Goal: Task Accomplishment & Management: Manage account settings

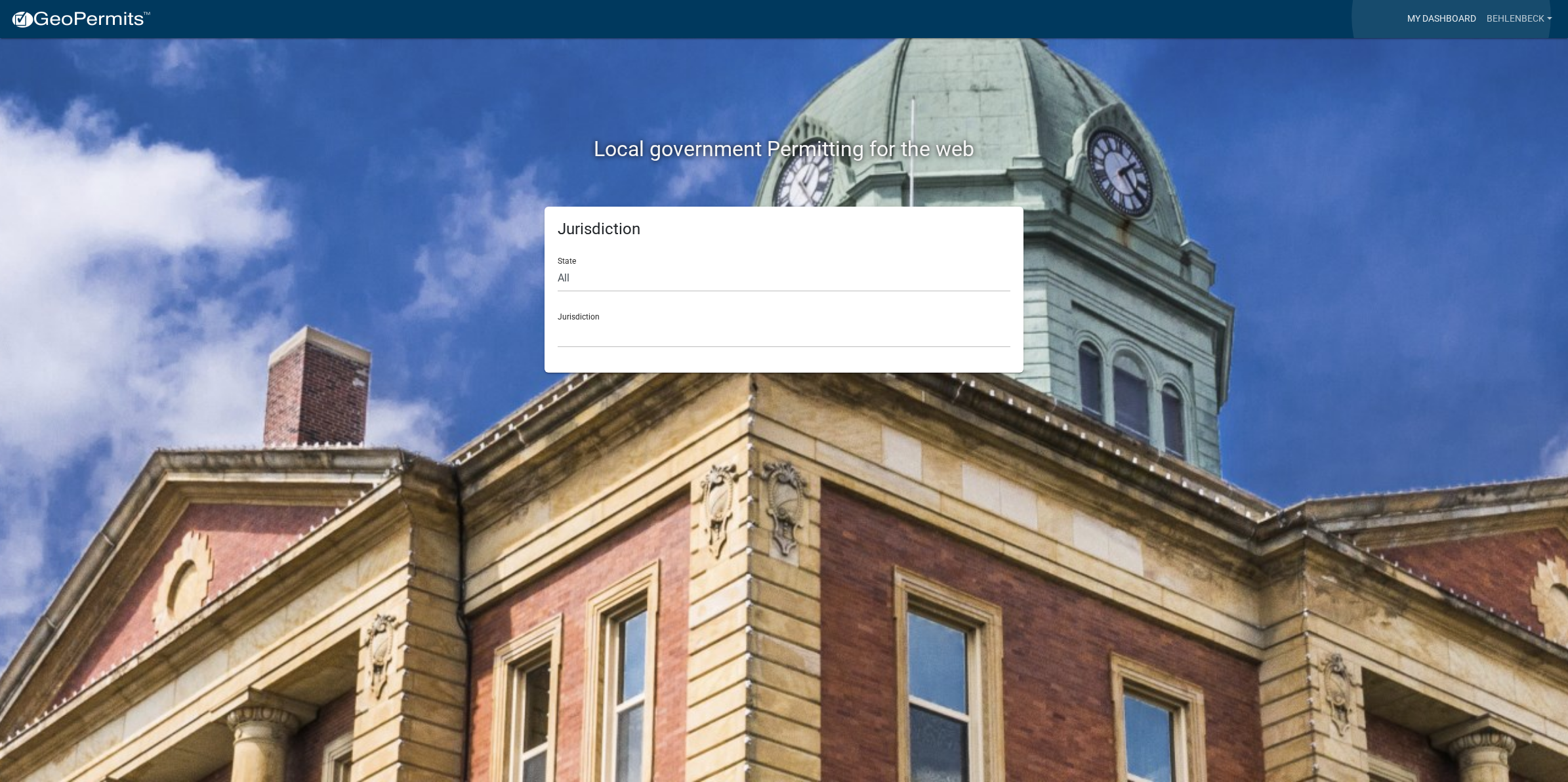
click at [1451, 17] on link "My Dashboard" at bounding box center [1441, 19] width 79 height 25
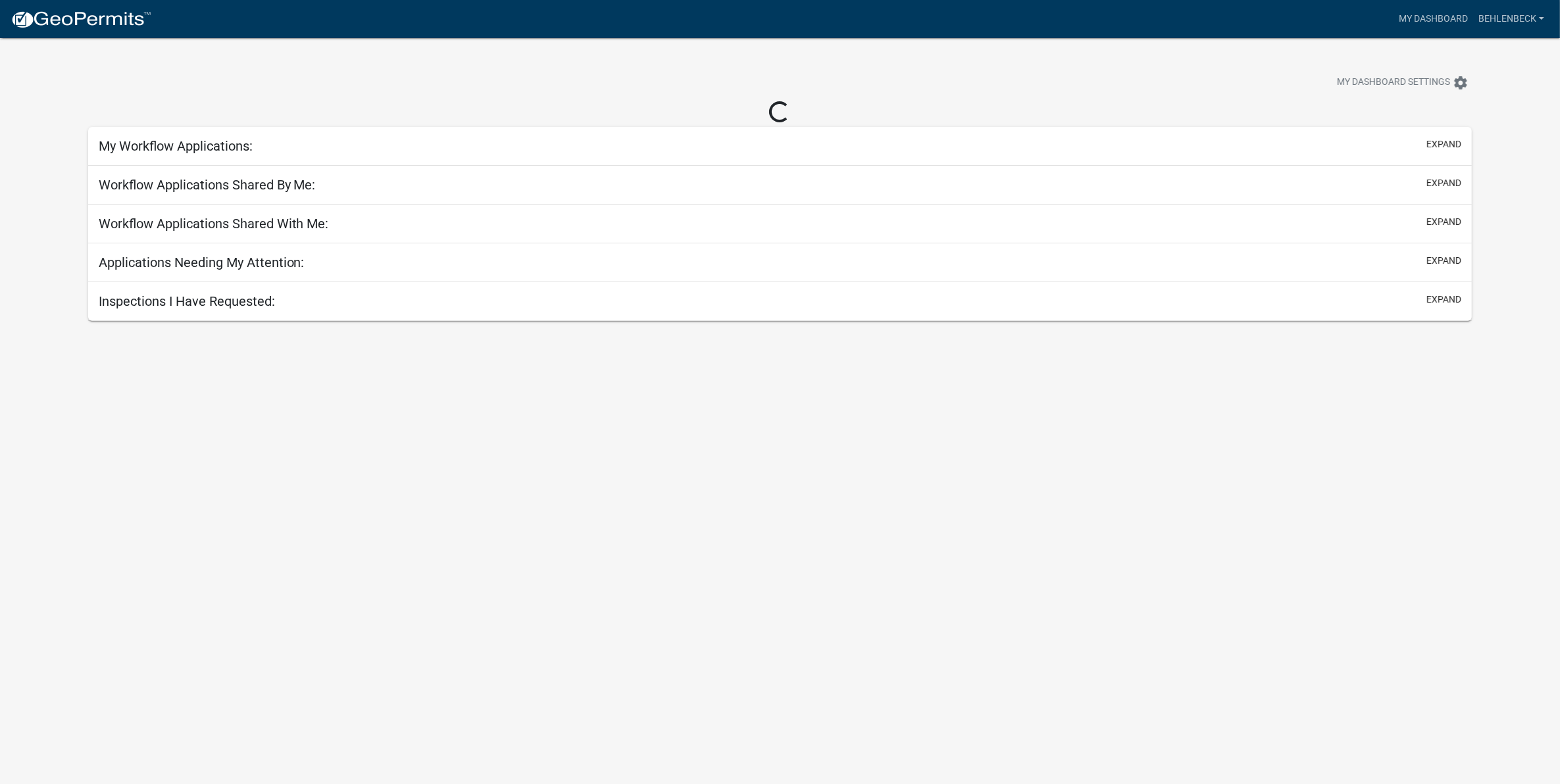
click at [1015, 102] on div "Loading..." at bounding box center [780, 113] width 1384 height 23
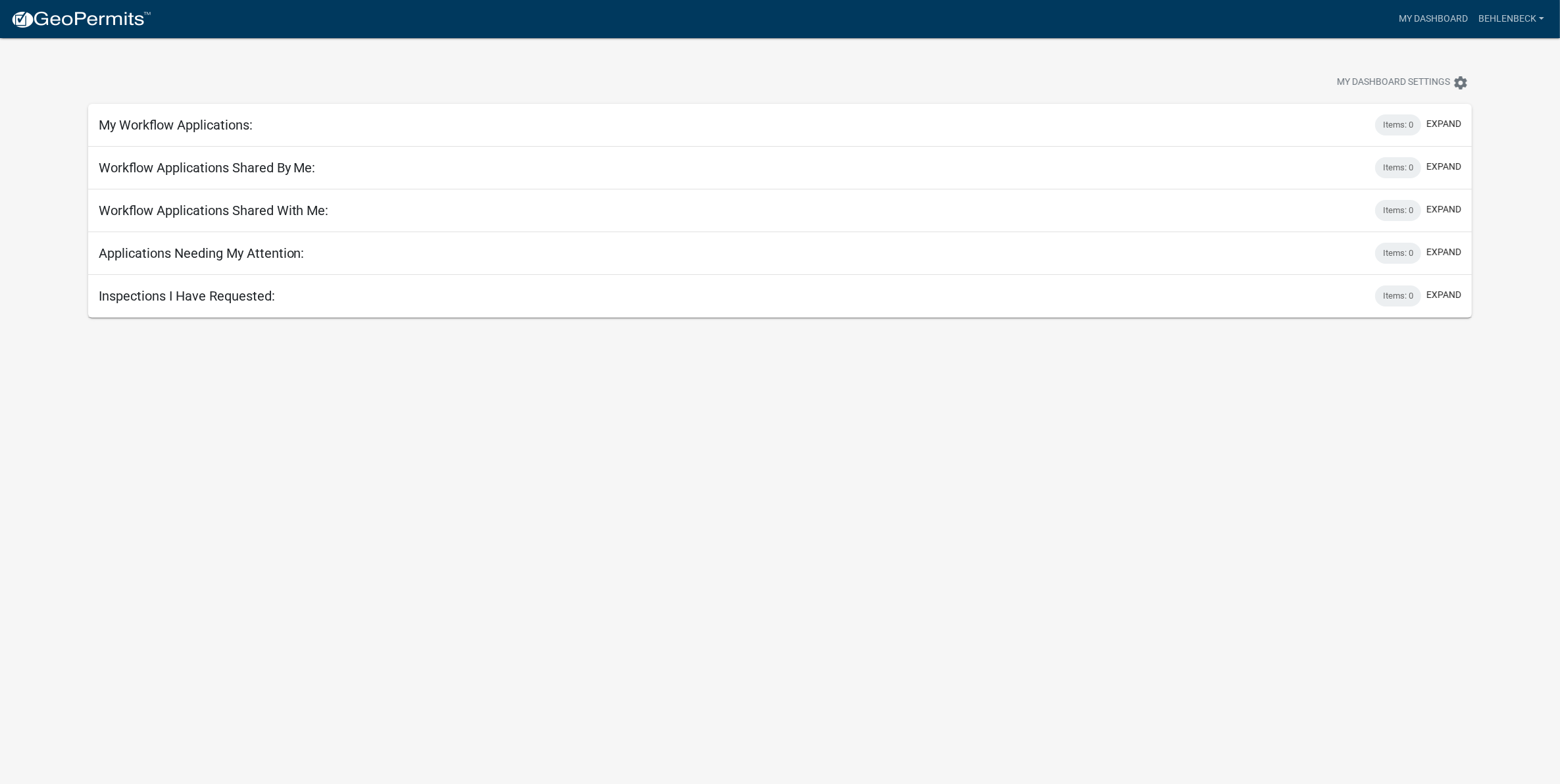
click at [171, 135] on div "My Workflow Applications: Items: 0 expand" at bounding box center [780, 125] width 1384 height 43
click at [1419, 18] on link "My Dashboard" at bounding box center [1432, 19] width 79 height 25
click at [1421, 13] on link "My Dashboard" at bounding box center [1432, 19] width 79 height 25
click at [1521, 12] on link "Behlenbeck" at bounding box center [1511, 19] width 76 height 25
click at [1475, 44] on link "Account" at bounding box center [1496, 54] width 105 height 32
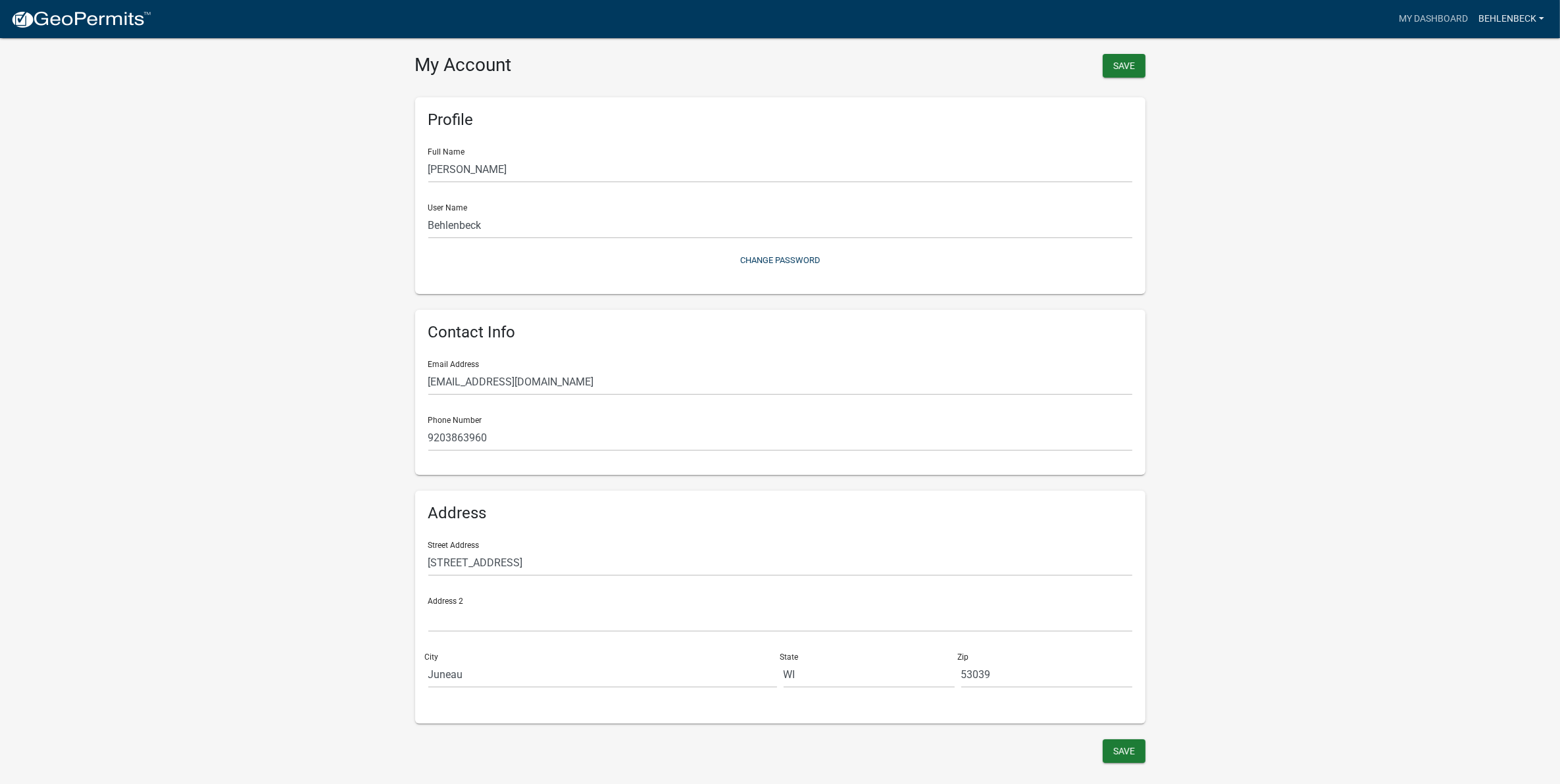
click at [1528, 15] on link "Behlenbeck" at bounding box center [1511, 19] width 76 height 25
click at [1466, 104] on link "Logout" at bounding box center [1496, 97] width 105 height 32
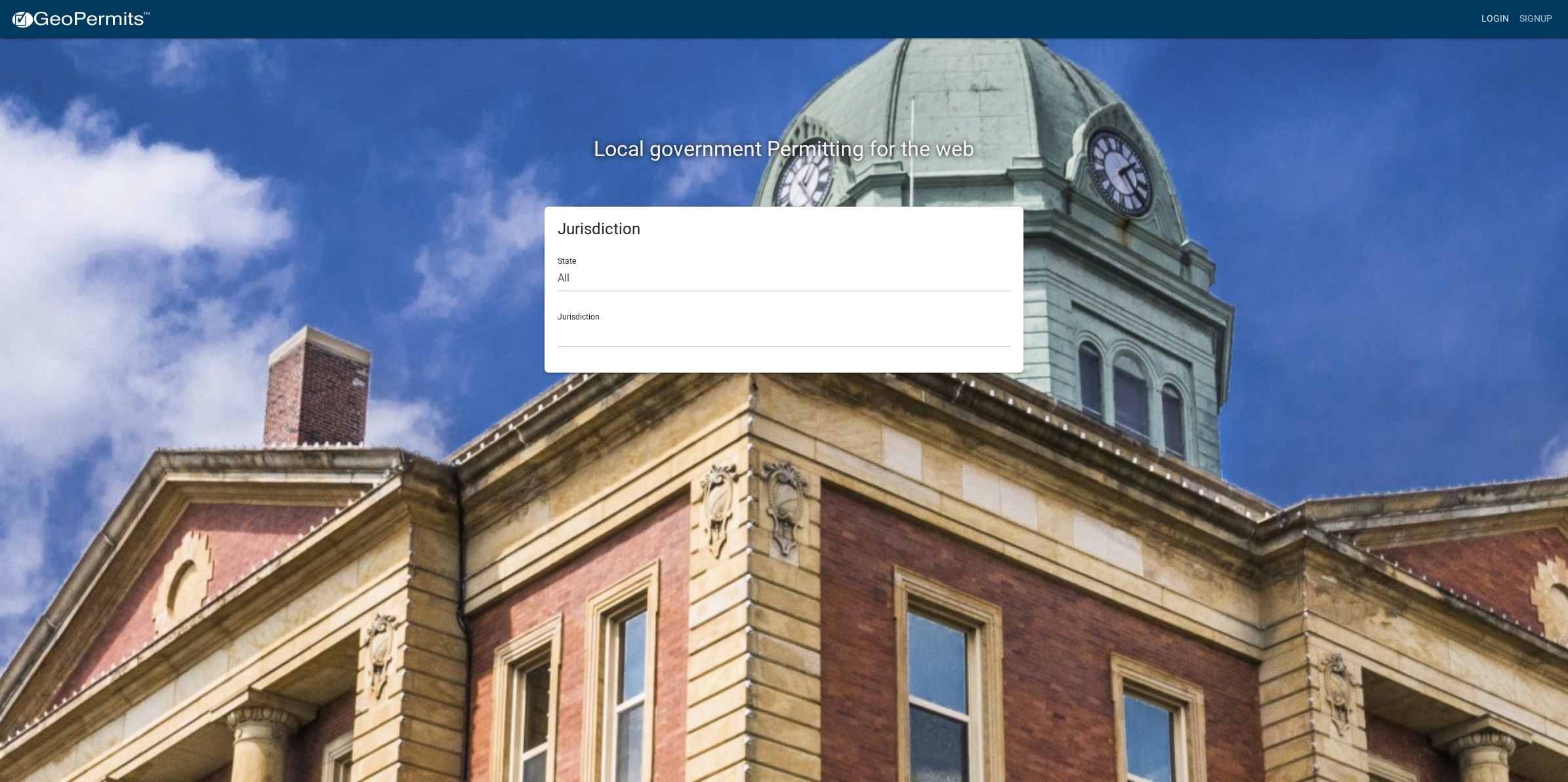
click at [1487, 20] on link "Login" at bounding box center [1495, 19] width 38 height 25
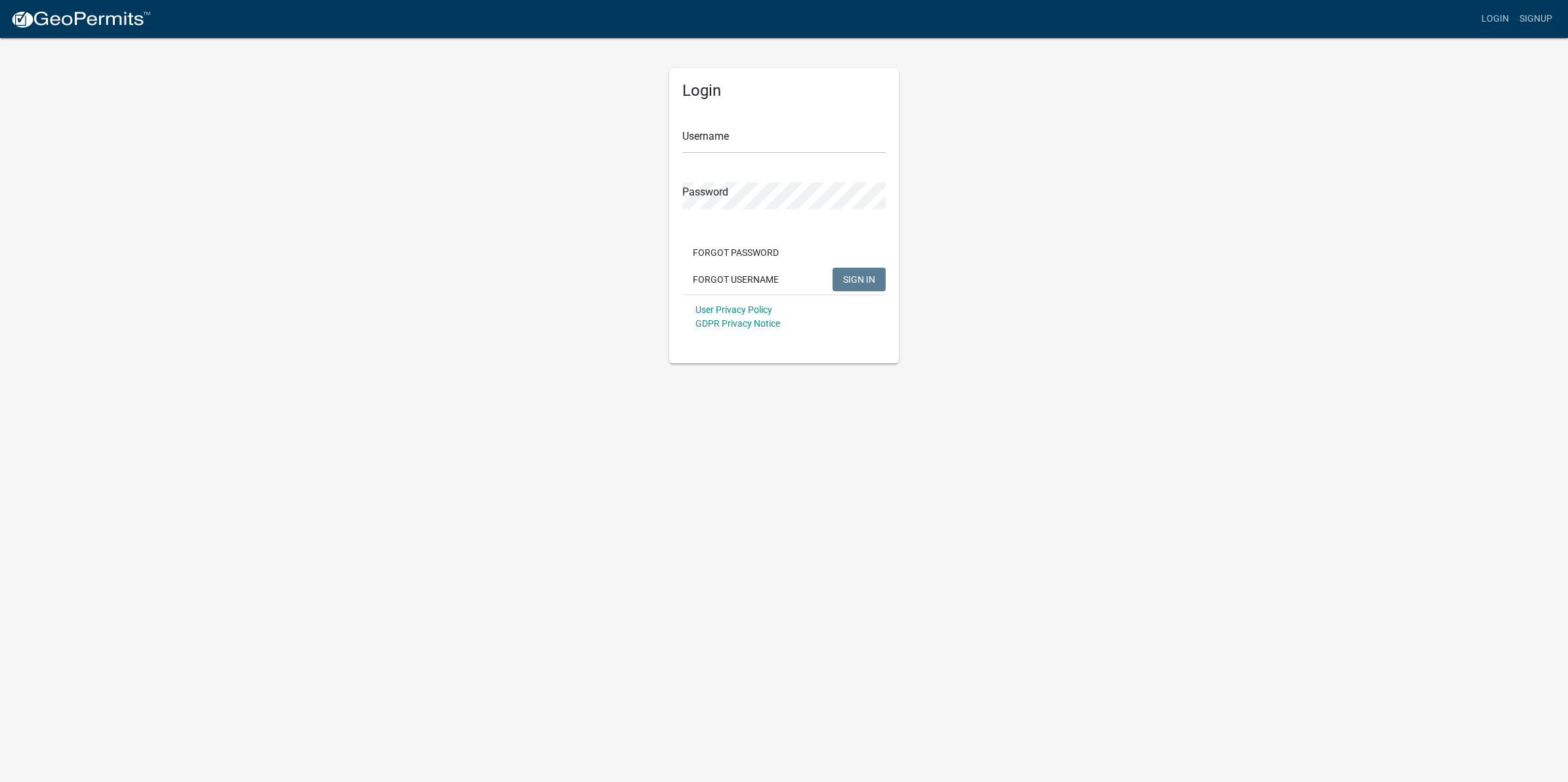
click at [734, 155] on form "Username Password Forgot Password Forgot Username SIGN IN User Privacy Policy G…" at bounding box center [784, 224] width 203 height 231
click at [729, 145] on input "Username" at bounding box center [784, 140] width 203 height 27
type input "[EMAIL_ADDRESS][DOMAIN_NAME]"
click at [833, 267] on button "SIGN IN" at bounding box center [859, 279] width 53 height 23
